Goal: Find specific page/section: Find specific page/section

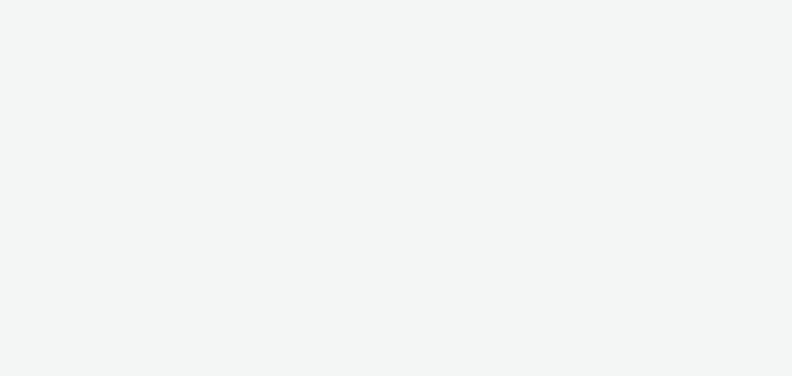
select select "76ad0396-c468-4d1d-af63-4d32e1bf98e8"
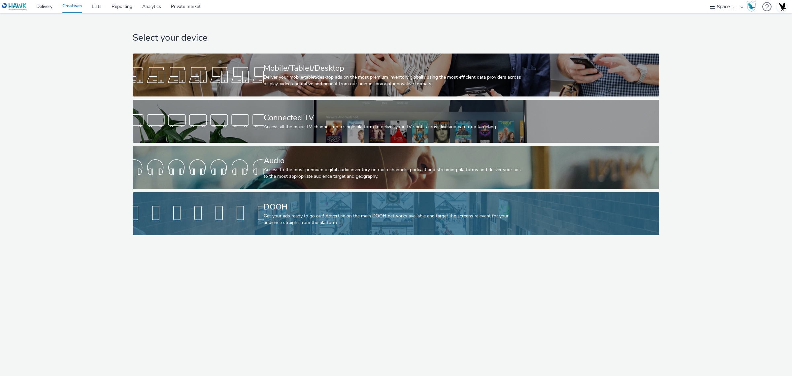
click at [286, 223] on div "Get your ads ready to go out! Advertise on the main DOOH networks available and…" at bounding box center [395, 220] width 262 height 14
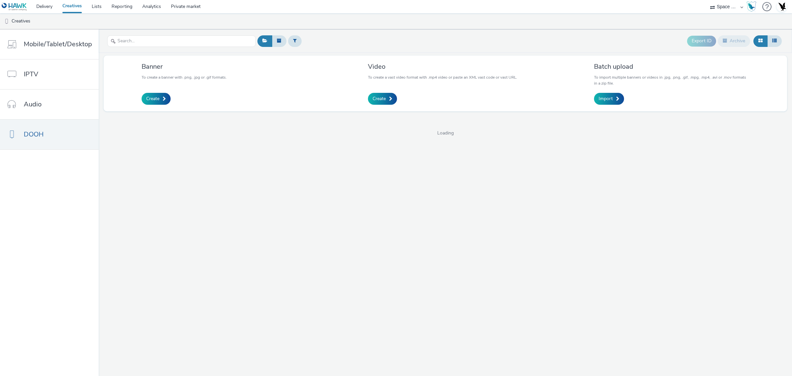
click at [172, 50] on header "Export ID Archive" at bounding box center [445, 40] width 693 height 23
click at [172, 47] on div at bounding box center [181, 41] width 149 height 16
click at [172, 46] on div at bounding box center [181, 41] width 149 height 16
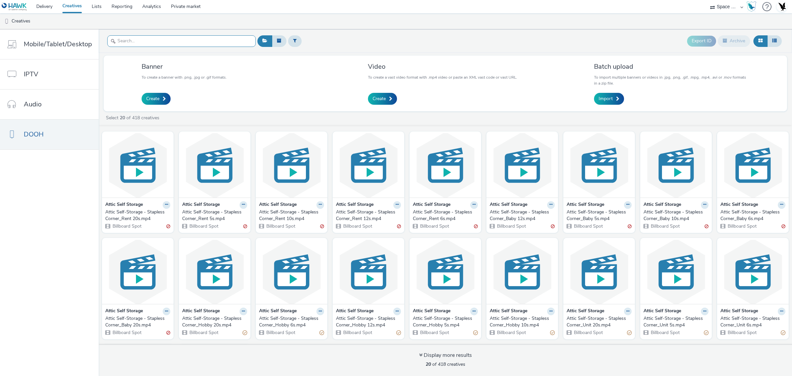
click at [172, 43] on input "text" at bounding box center [181, 41] width 149 height 12
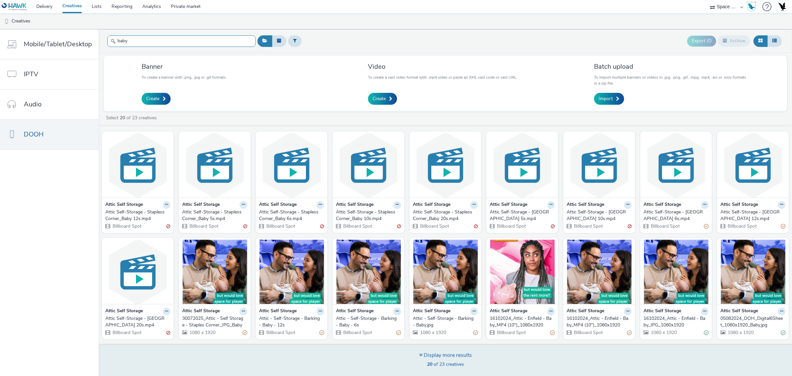
scroll to position [105, 0]
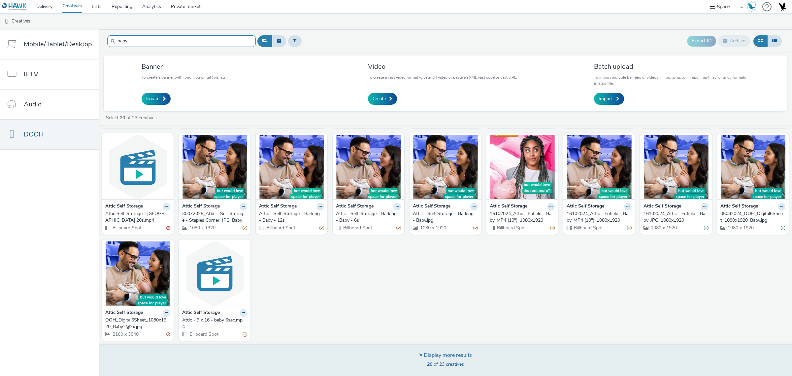
type input "baby"
click at [454, 366] on span "20 of 23 creatives" at bounding box center [445, 364] width 37 height 6
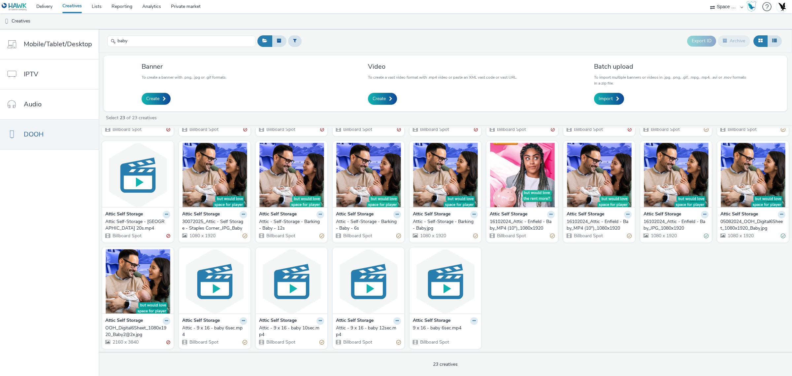
scroll to position [98, 0]
click at [693, 294] on div "Attic Self Storage Attic Self-Storage - Stapless Corner_Baby 12s.mp4 Billboard …" at bounding box center [445, 191] width 693 height 320
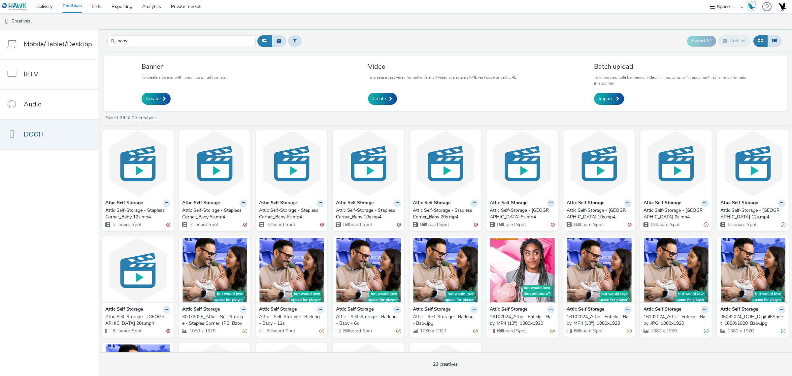
scroll to position [0, 0]
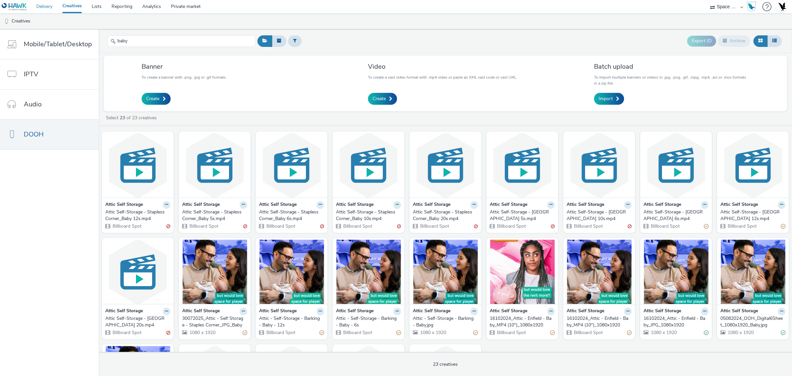
drag, startPoint x: 58, startPoint y: 5, endPoint x: 54, endPoint y: 5, distance: 4.3
click at [58, 5] on link "Creatives" at bounding box center [71, 6] width 29 height 13
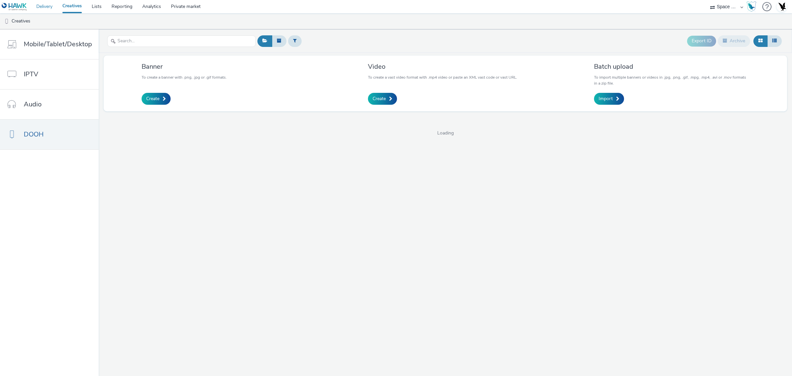
click at [52, 5] on link "Delivery" at bounding box center [44, 6] width 26 height 13
